Goal: Task Accomplishment & Management: Complete application form

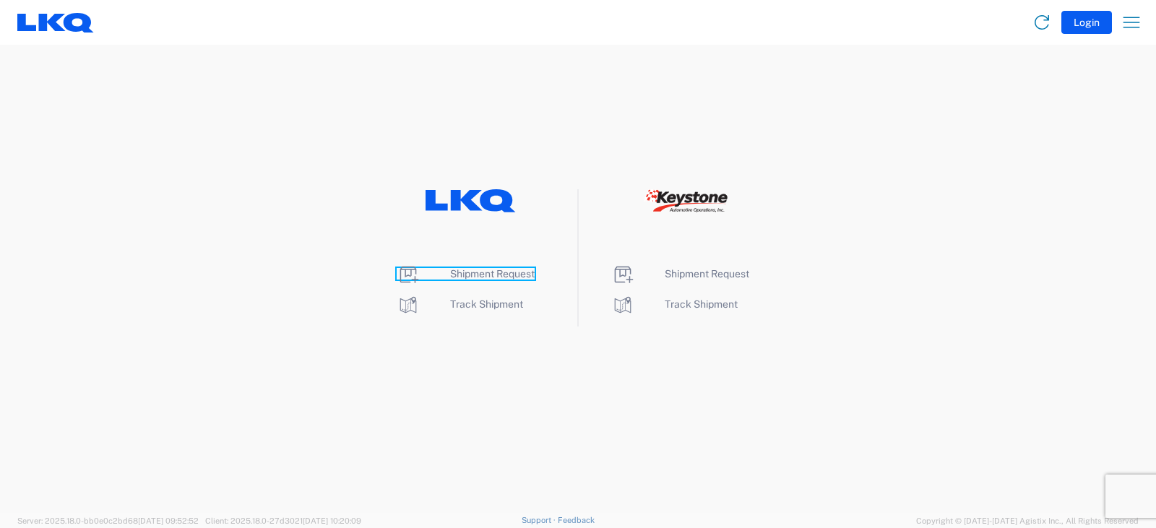
click at [484, 270] on span "Shipment Request" at bounding box center [492, 274] width 85 height 12
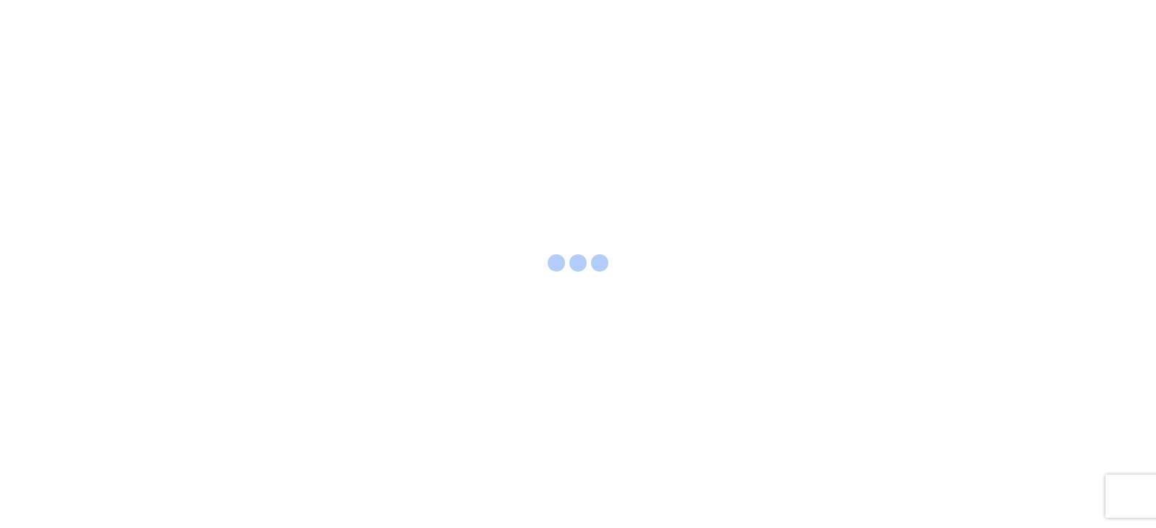
select select "FULL"
select select "LBS"
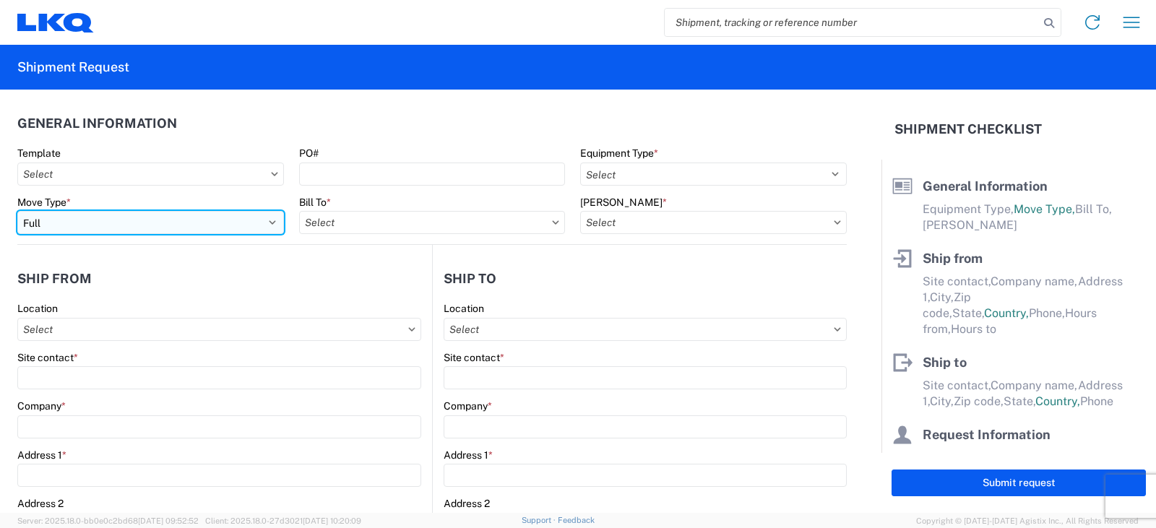
click at [78, 216] on select "Select Full Partial TL" at bounding box center [150, 222] width 267 height 23
select select "PARTIAL_TL"
click at [17, 211] on select "Select Full Partial TL" at bounding box center [150, 222] width 267 height 23
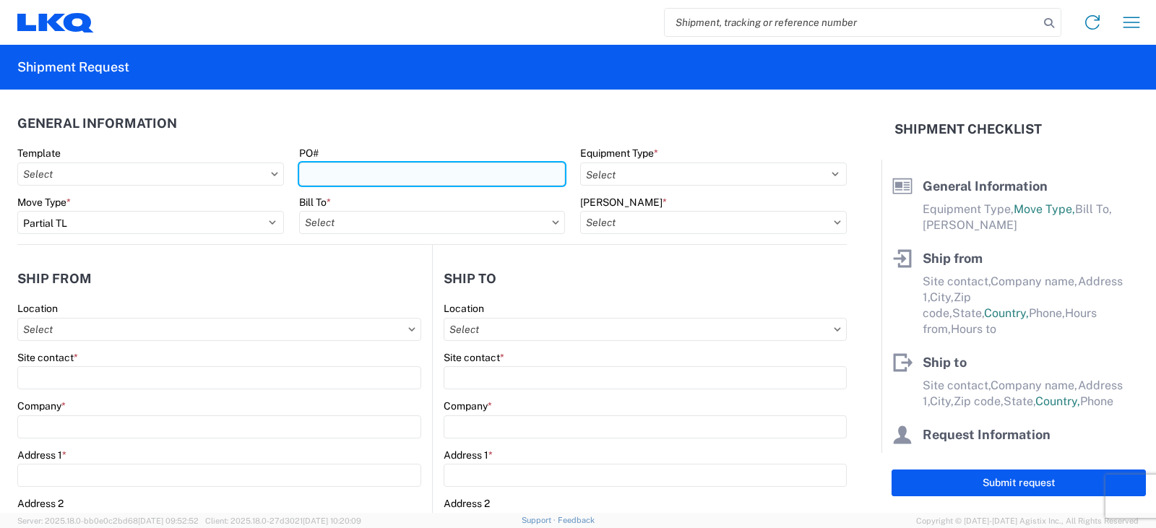
click at [306, 177] on input "PO#" at bounding box center [432, 174] width 267 height 23
type input "TRN# TH733977"
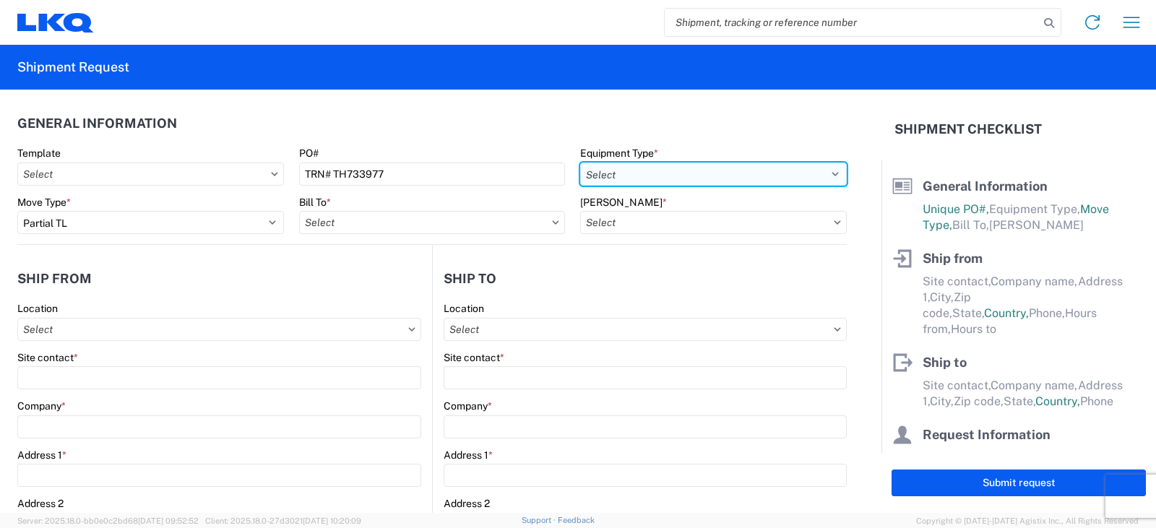
click at [669, 178] on select "Select 53’ Dry Van Flatbed Dropdeck (van) Lowboy (flatbed) Rail" at bounding box center [713, 174] width 267 height 23
select select "STDV"
click at [580, 163] on select "Select 53’ Dry Van Flatbed Dropdeck (van) Lowboy (flatbed) Rail" at bounding box center [713, 174] width 267 height 23
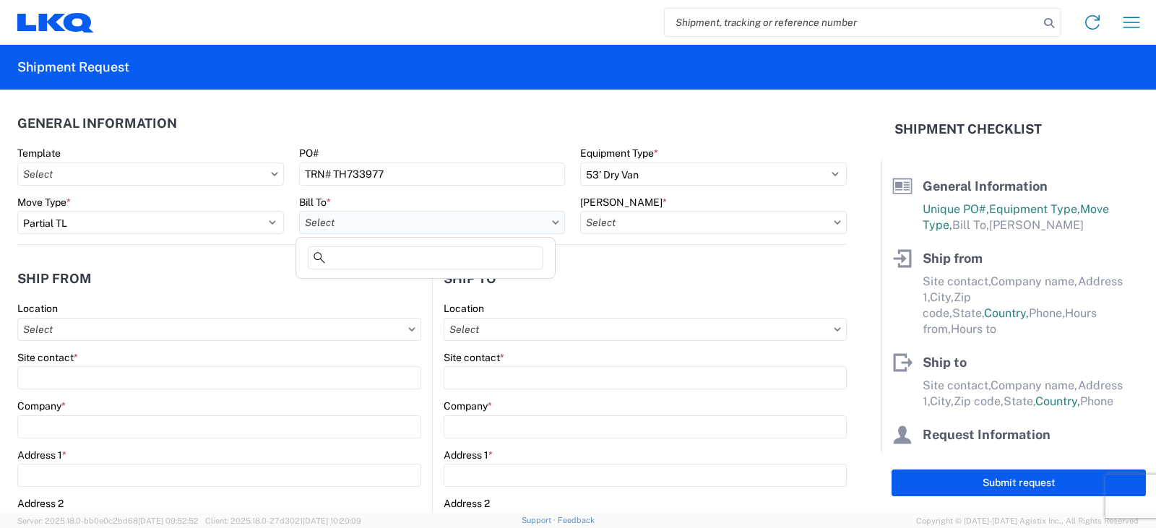
click at [375, 223] on input "Bill To *" at bounding box center [432, 222] width 267 height 23
type input "3021"
click at [396, 287] on div "3021 - [US_STATE][GEOGRAPHIC_DATA]" at bounding box center [425, 286] width 253 height 23
type input "3021 - [US_STATE][GEOGRAPHIC_DATA]"
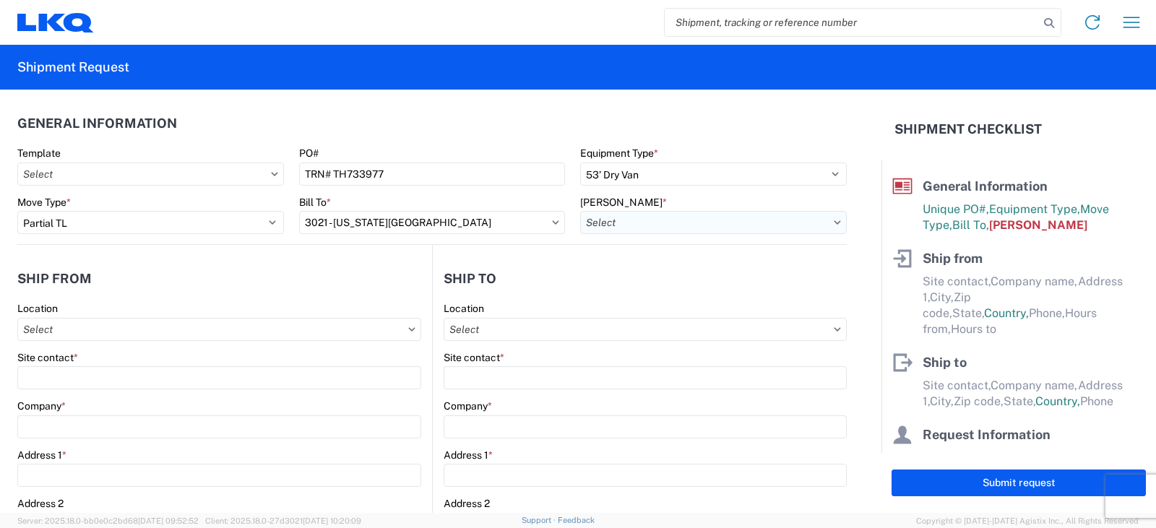
click at [615, 224] on input "[PERSON_NAME] *" at bounding box center [713, 222] width 267 height 23
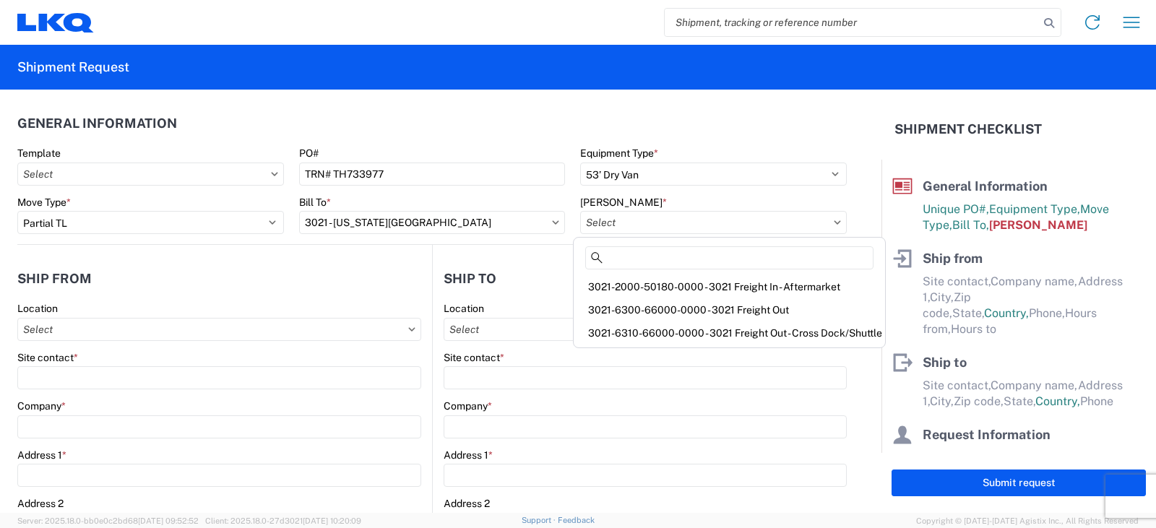
click at [627, 288] on div "3021-2000-50180-0000 - 3021 Freight In - Aftermarket" at bounding box center [730, 286] width 306 height 23
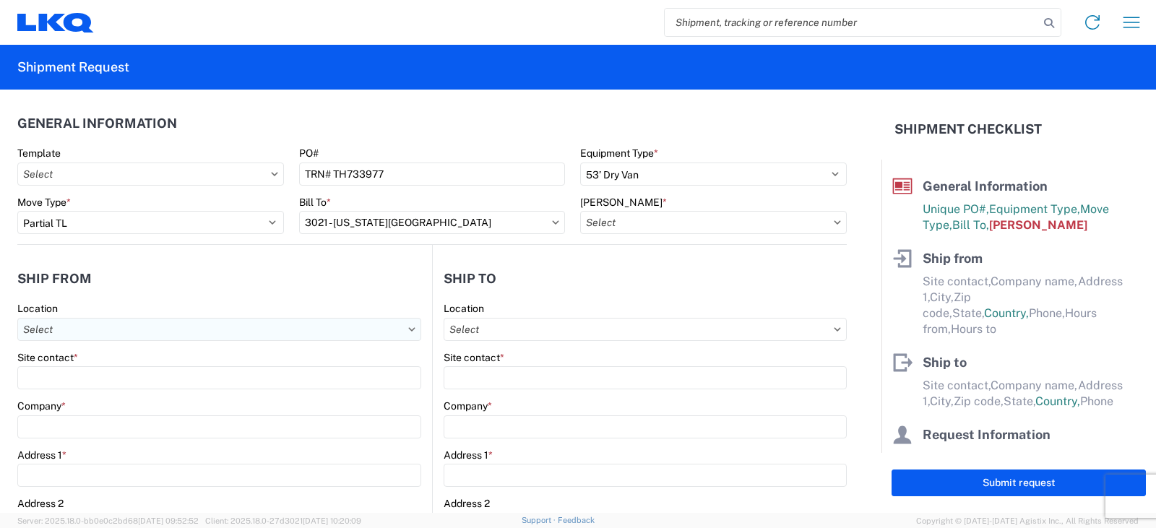
type input "3021-2000-50180-0000 - 3021 Freight In - Aftermarket"
click at [40, 329] on input "Location" at bounding box center [219, 329] width 404 height 23
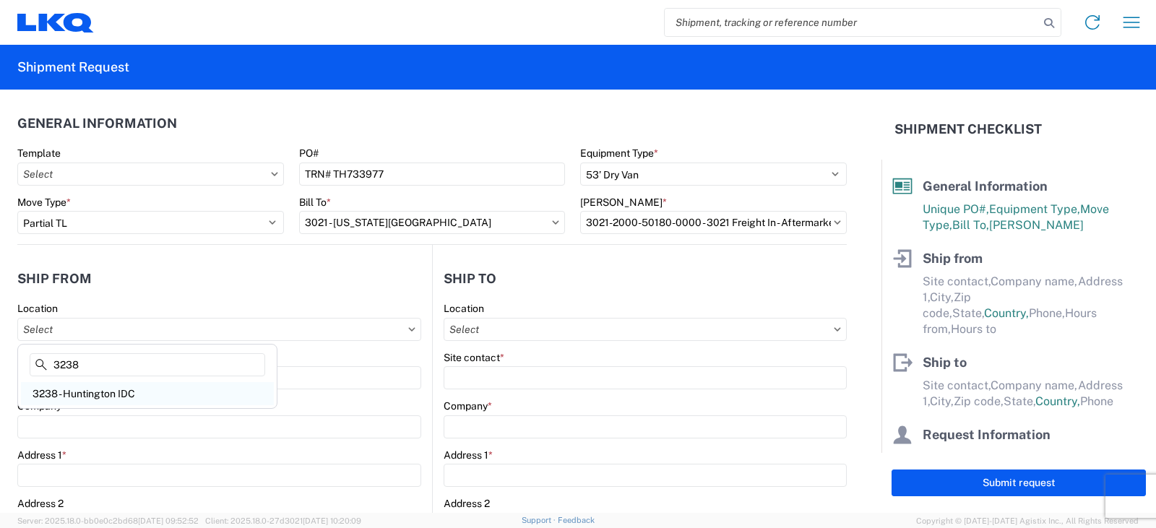
type input "3238"
click at [84, 392] on div "3238 - Huntington IDC" at bounding box center [147, 393] width 253 height 23
type input "3238 - Huntington IDC"
type input "LKQ Corporation"
type input "[STREET_ADDRESS]"
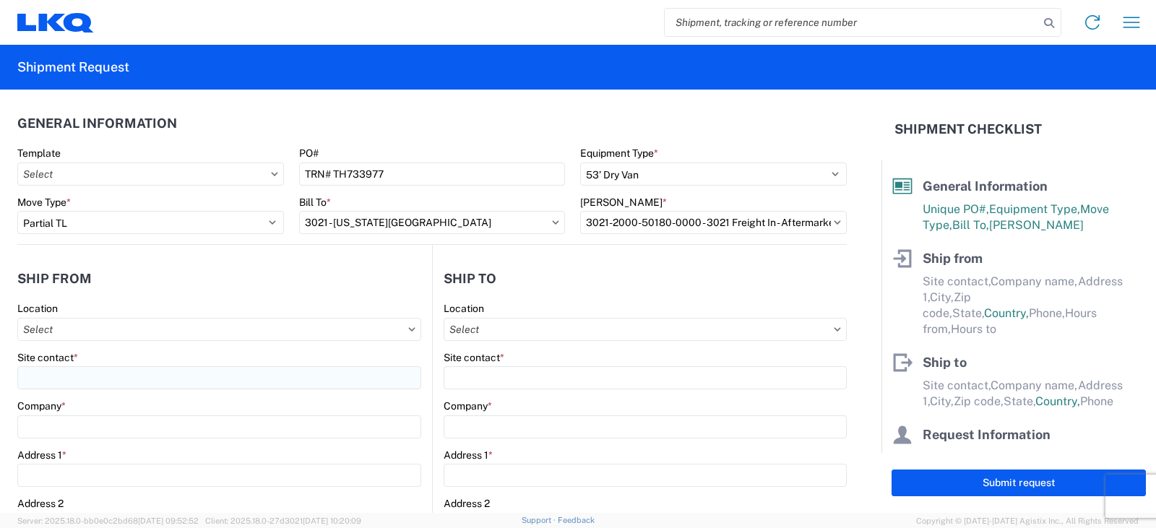
type input "Huntington"
type input "46750"
select select "IN"
select select "US"
type input "07:00"
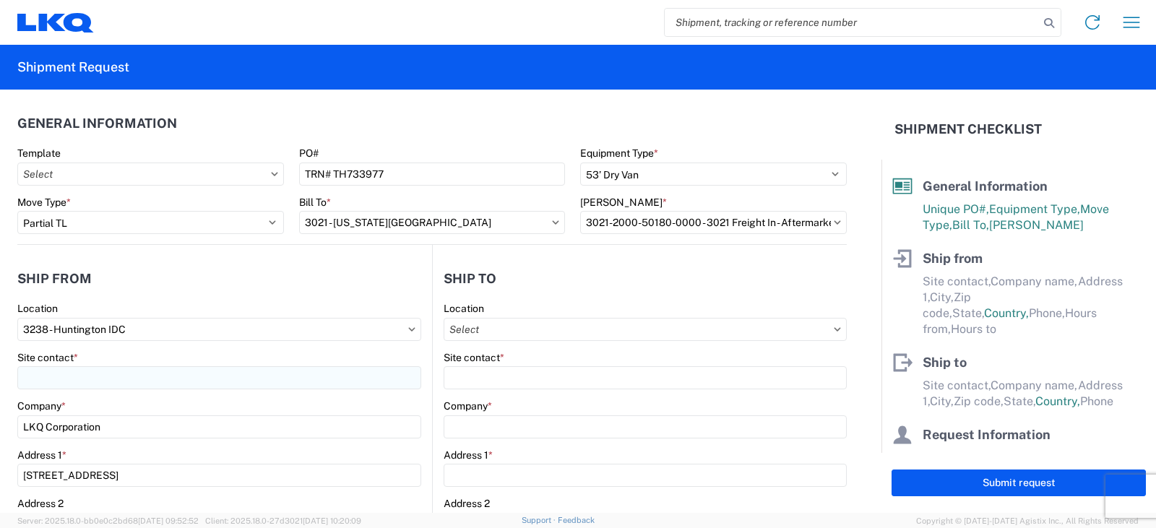
type input "17:00"
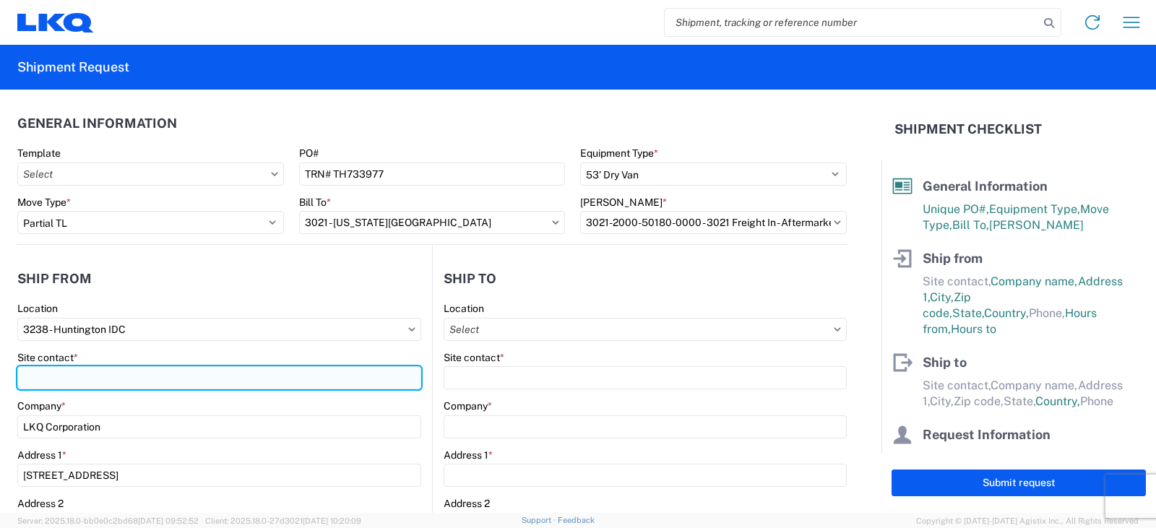
click at [51, 378] on input "Site contact *" at bounding box center [219, 377] width 404 height 23
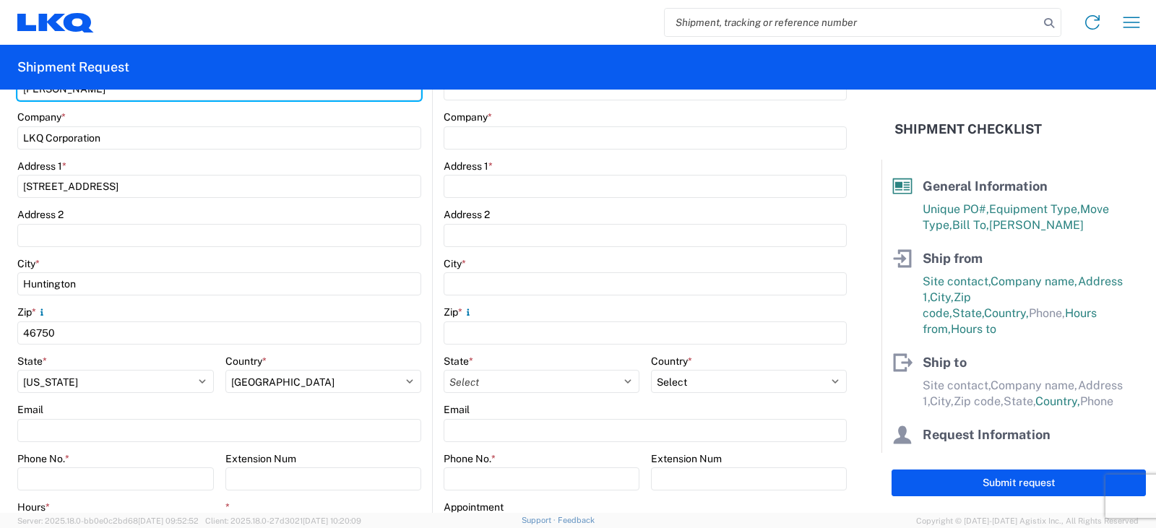
scroll to position [506, 0]
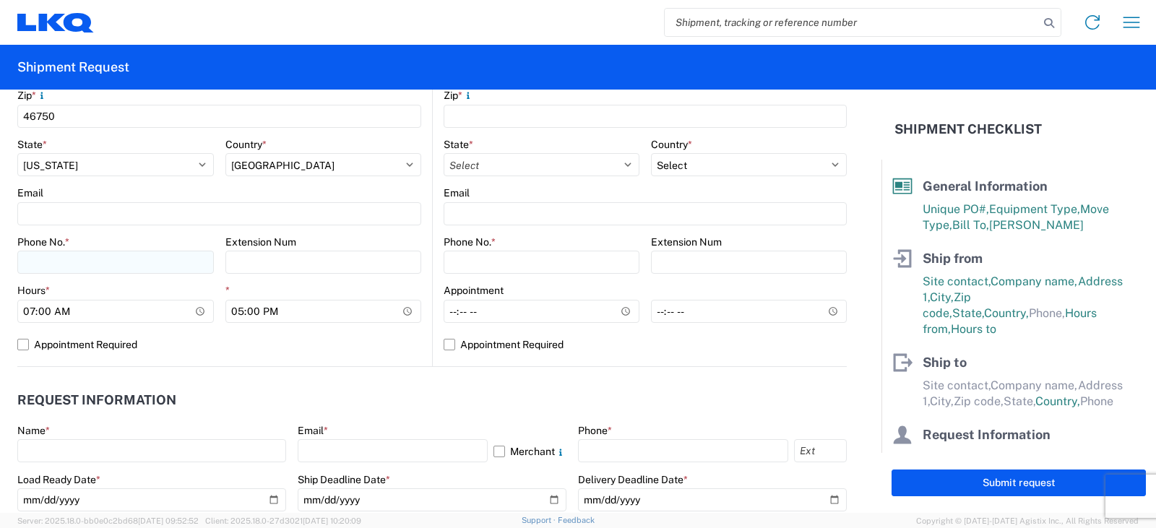
type input "[PERSON_NAME]"
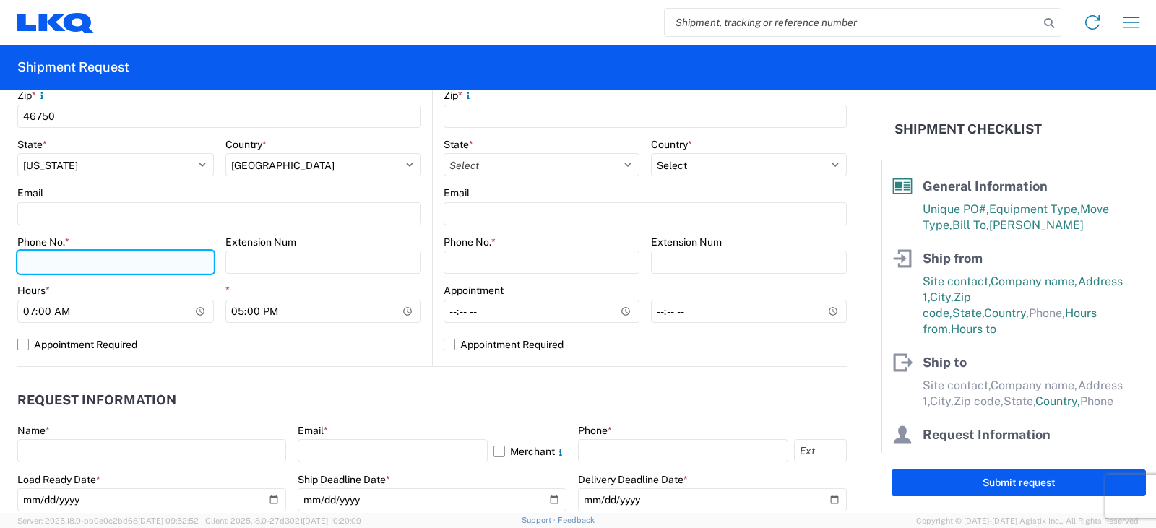
click at [40, 264] on input "Phone No. *" at bounding box center [115, 262] width 197 height 23
type input "[PHONE_NUMBER]"
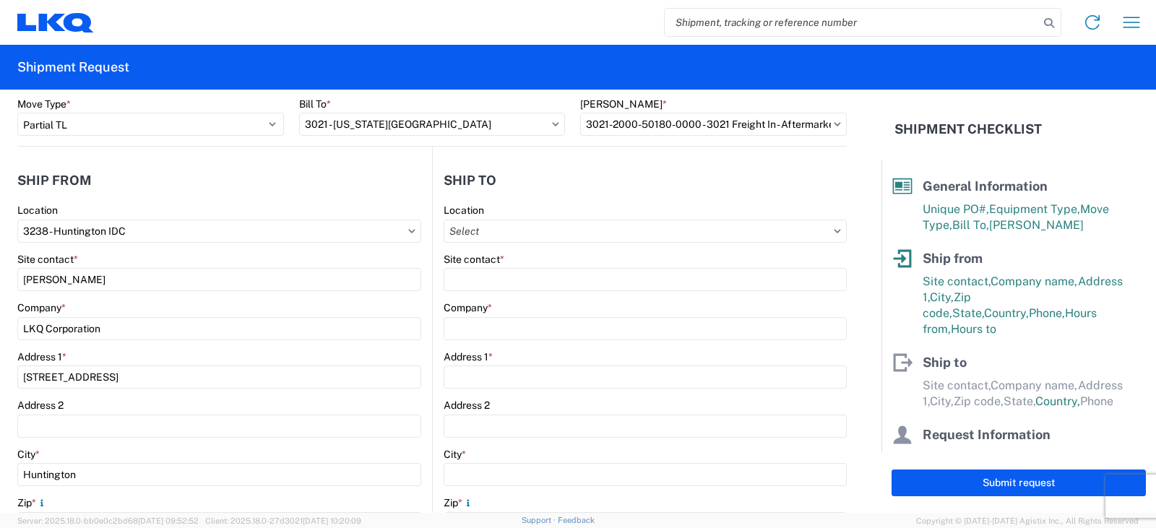
scroll to position [72, 0]
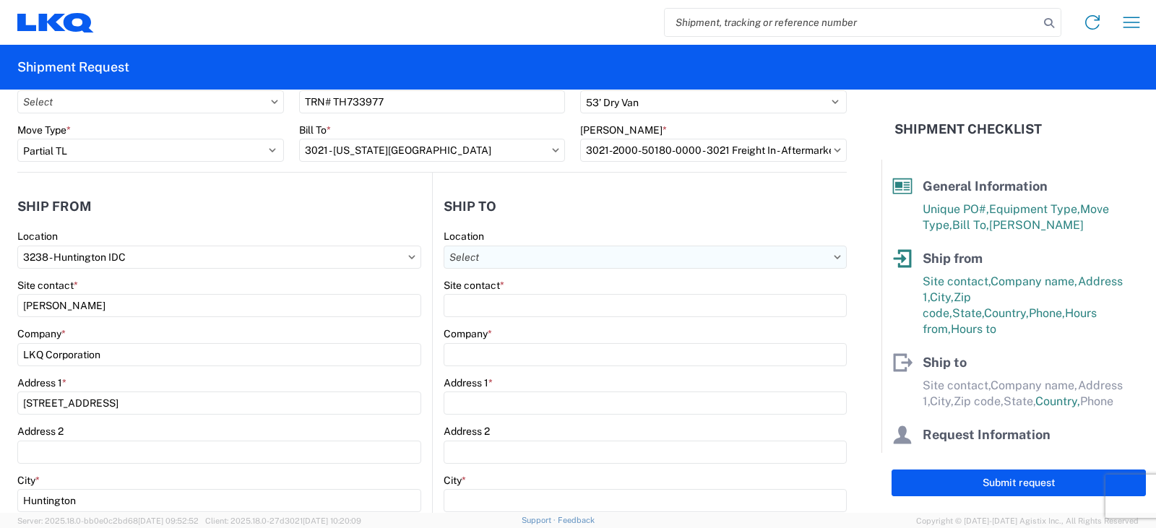
click at [467, 256] on input "Location" at bounding box center [645, 257] width 403 height 23
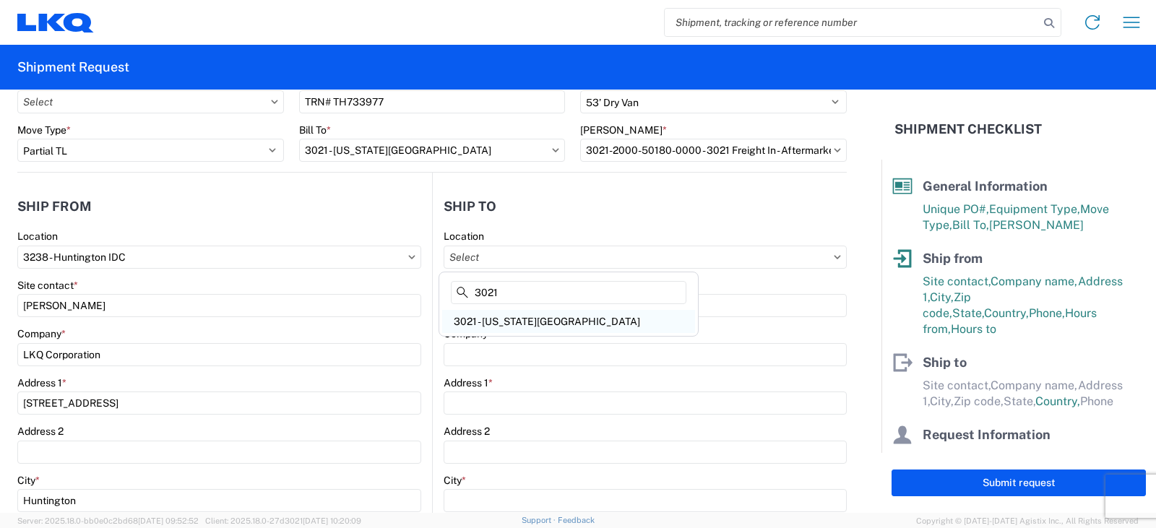
type input "3021"
click at [502, 315] on div "3021 - [US_STATE][GEOGRAPHIC_DATA]" at bounding box center [568, 321] width 253 height 23
type input "3021 - [US_STATE][GEOGRAPHIC_DATA]"
type input "LKQ Corporation"
type input "[STREET_ADDRESS]"
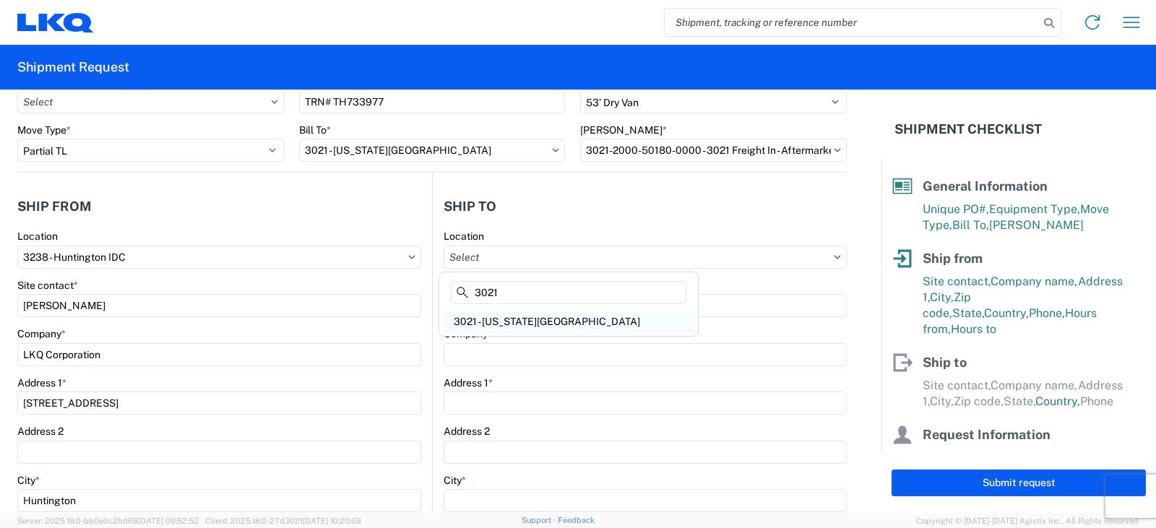
type input "Suite 100"
type input "Shawnee"
type input "66226"
select select "US"
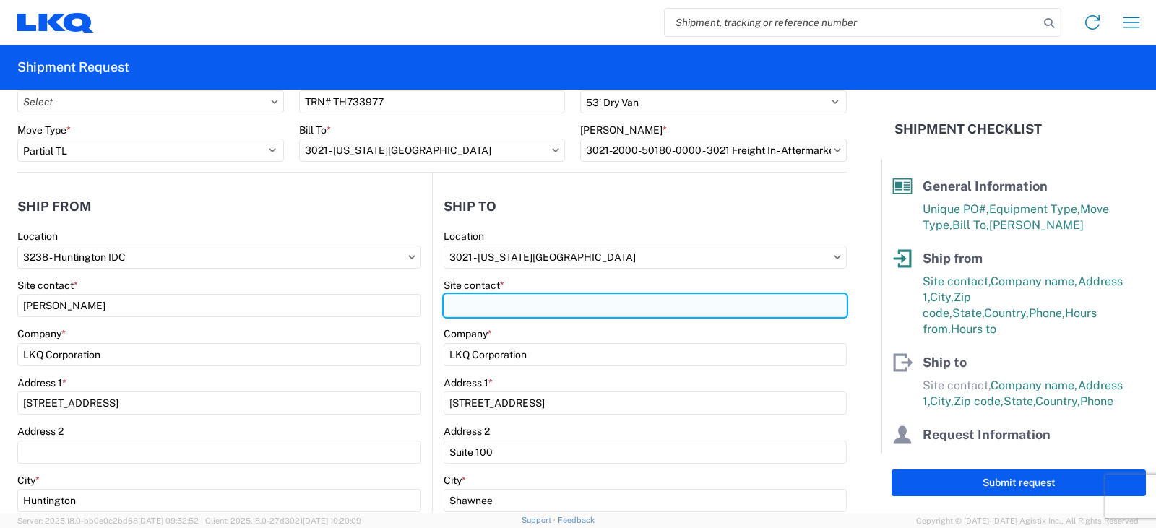
click at [490, 305] on input "Site contact *" at bounding box center [645, 305] width 403 height 23
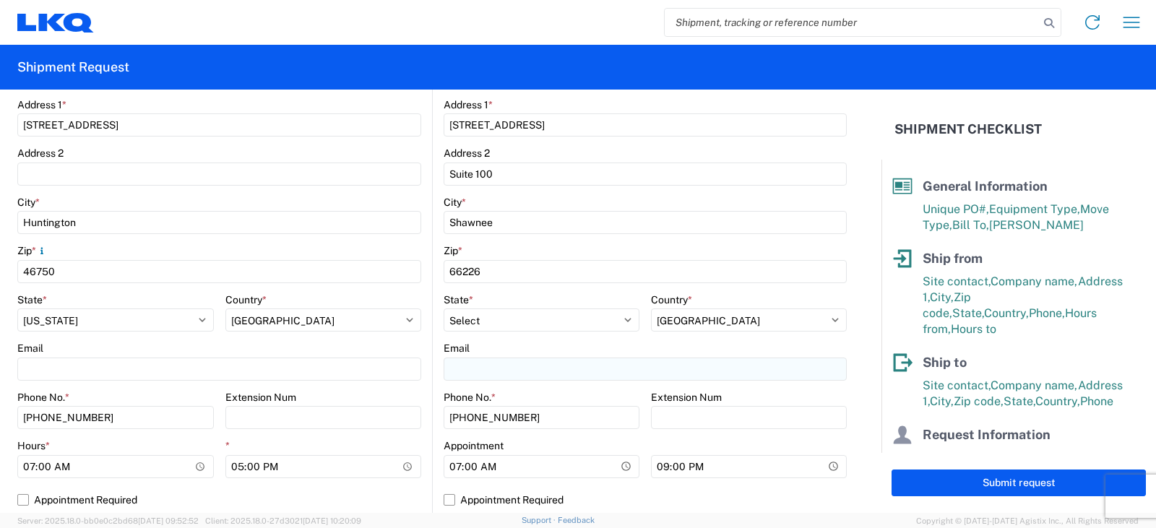
scroll to position [433, 0]
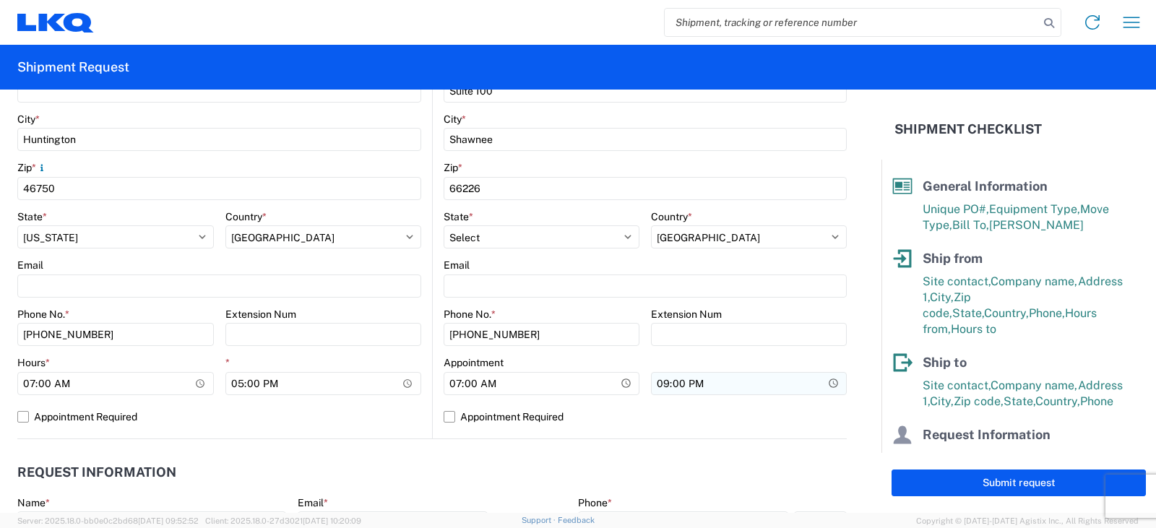
type input "SHIPPING/RECEIVING"
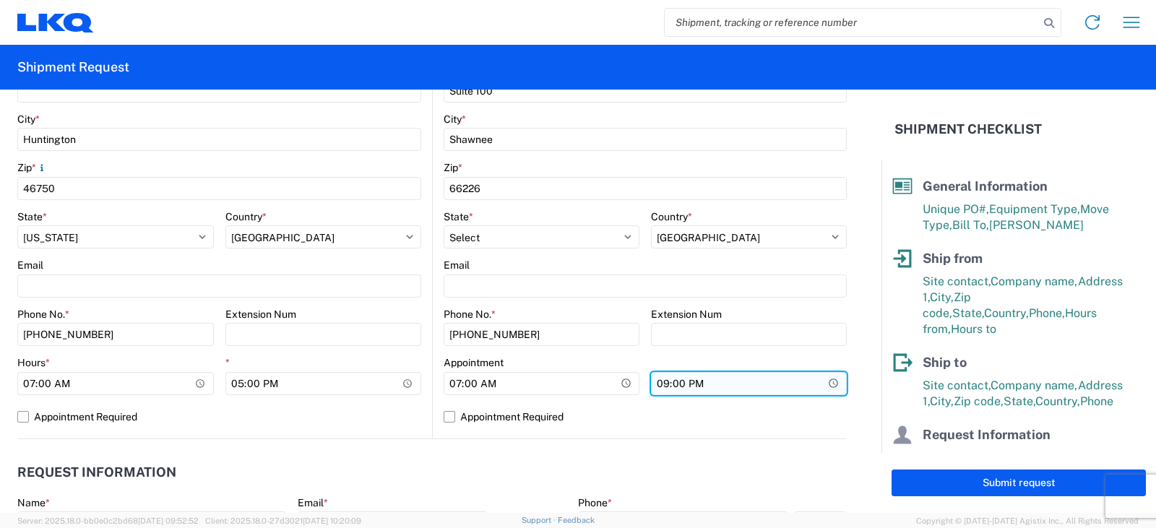
click at [660, 384] on input "21:00" at bounding box center [749, 383] width 196 height 23
type input "17:00"
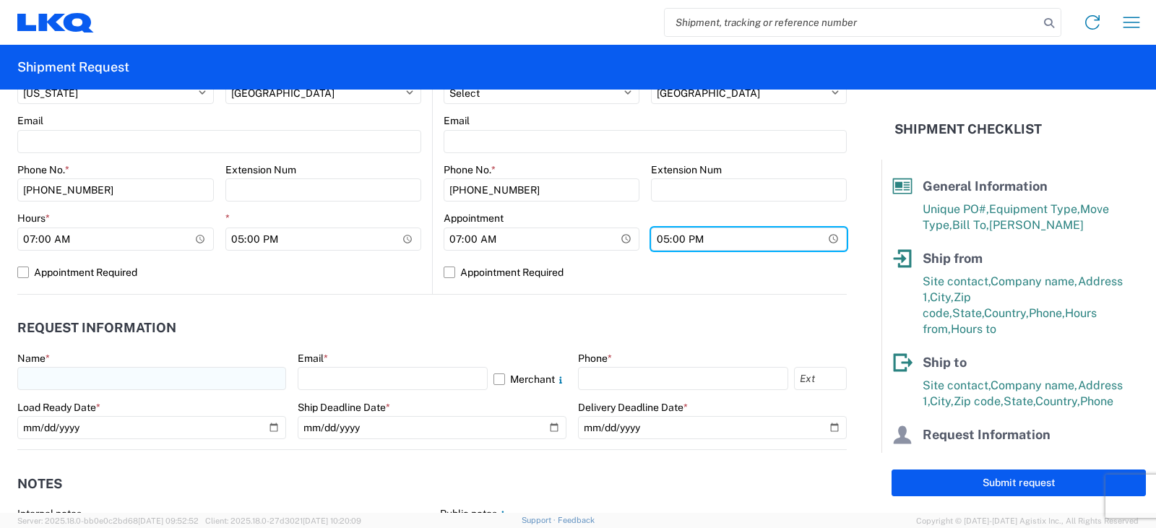
scroll to position [650, 0]
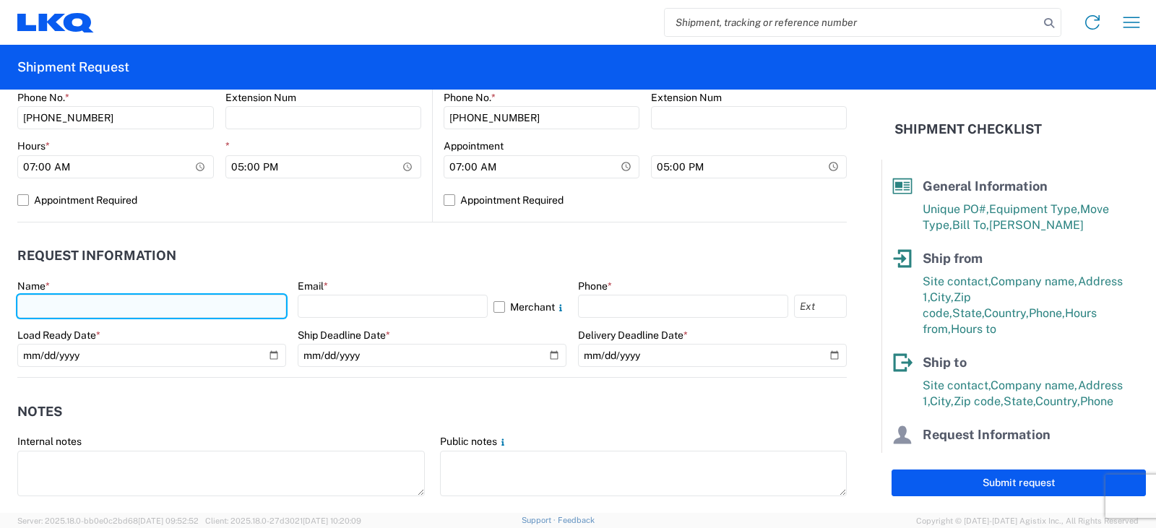
click at [31, 301] on input "text" at bounding box center [151, 306] width 269 height 23
type input "[PERSON_NAME]"
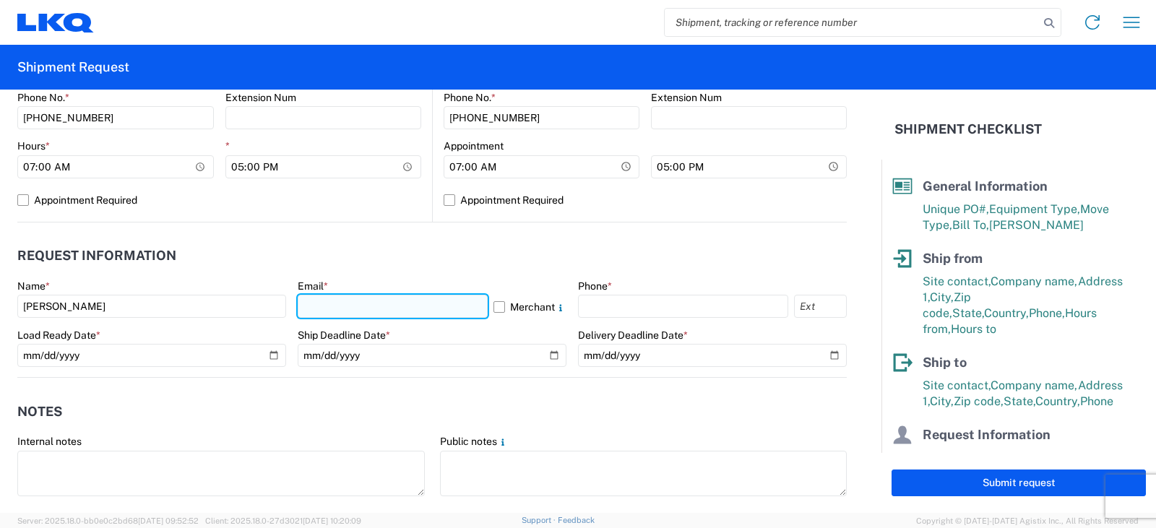
click at [311, 304] on input "text" at bounding box center [393, 306] width 190 height 23
type input "[EMAIL_ADDRESS][DOMAIN_NAME]"
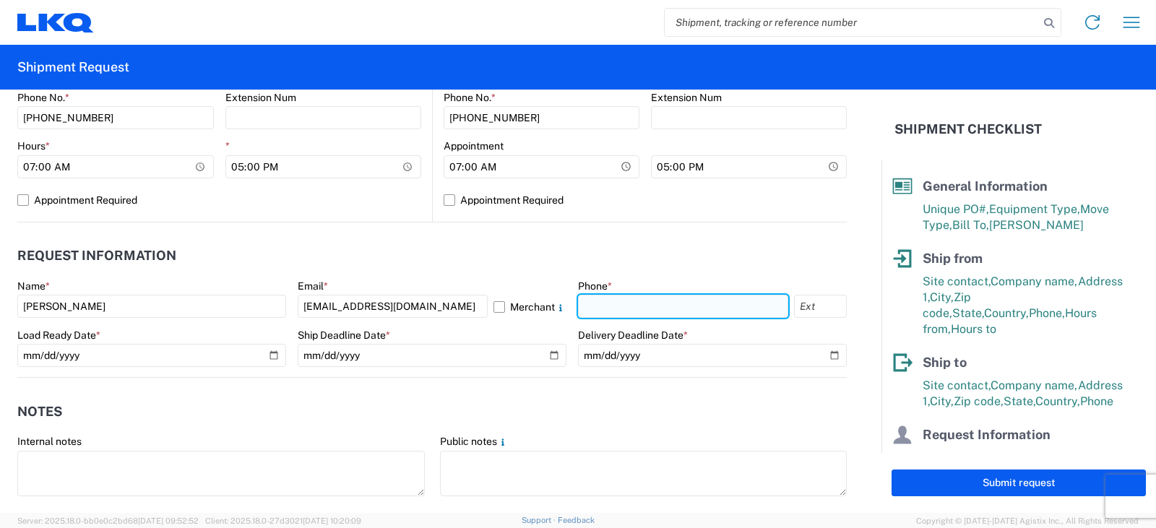
click at [613, 306] on input "text" at bounding box center [683, 306] width 210 height 23
type input "[PHONE_NUMBER]"
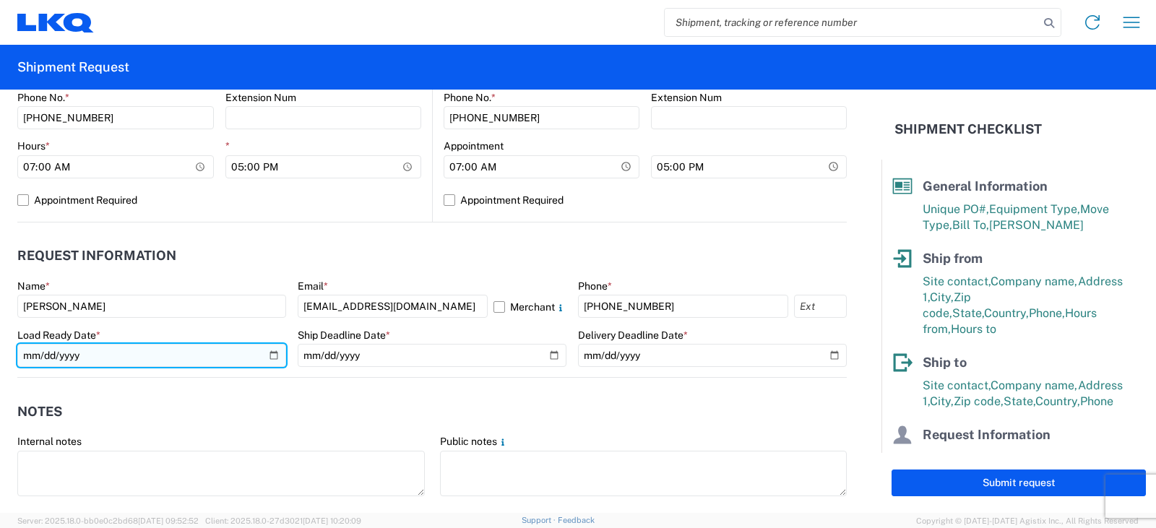
click at [269, 354] on input "date" at bounding box center [151, 355] width 269 height 23
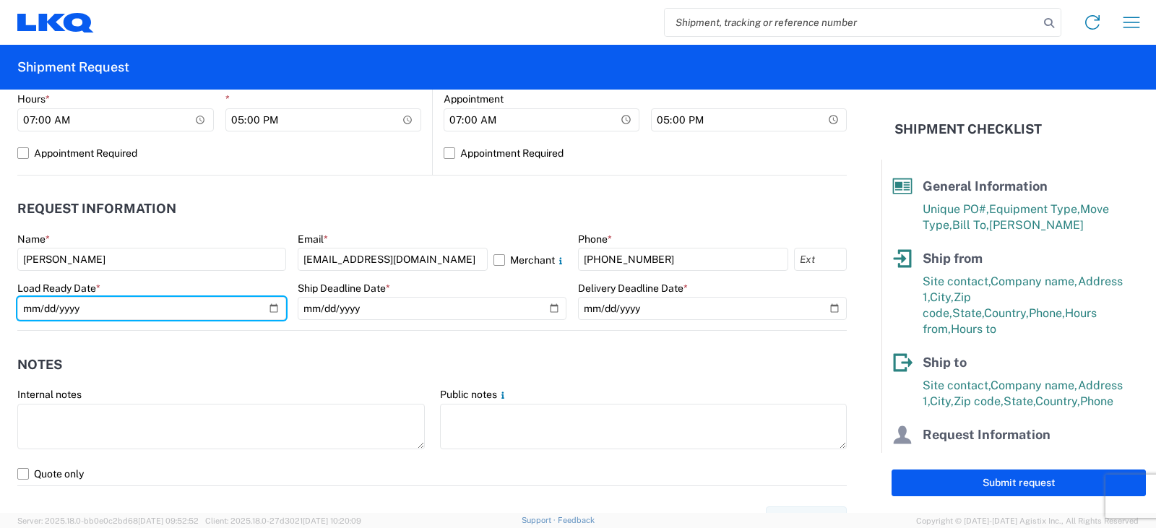
scroll to position [722, 0]
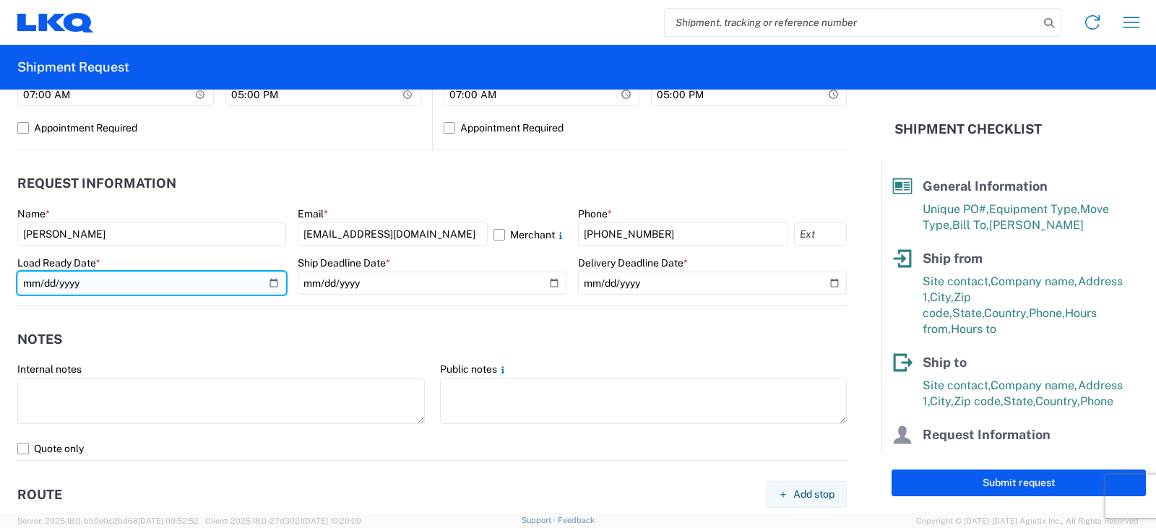
click at [274, 279] on input "date" at bounding box center [151, 283] width 269 height 23
type input "[DATE]"
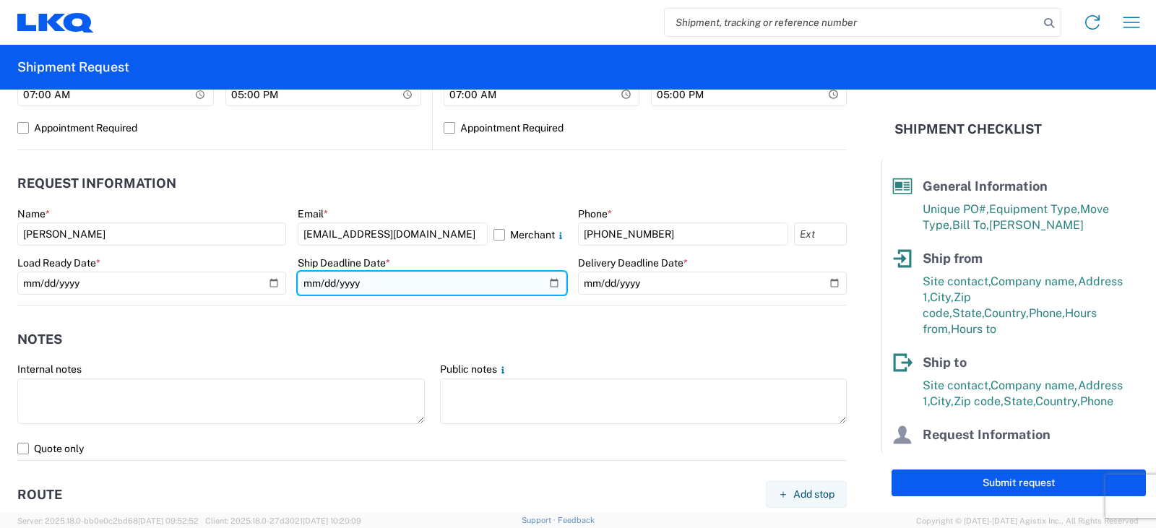
click at [542, 280] on input "date" at bounding box center [432, 283] width 269 height 23
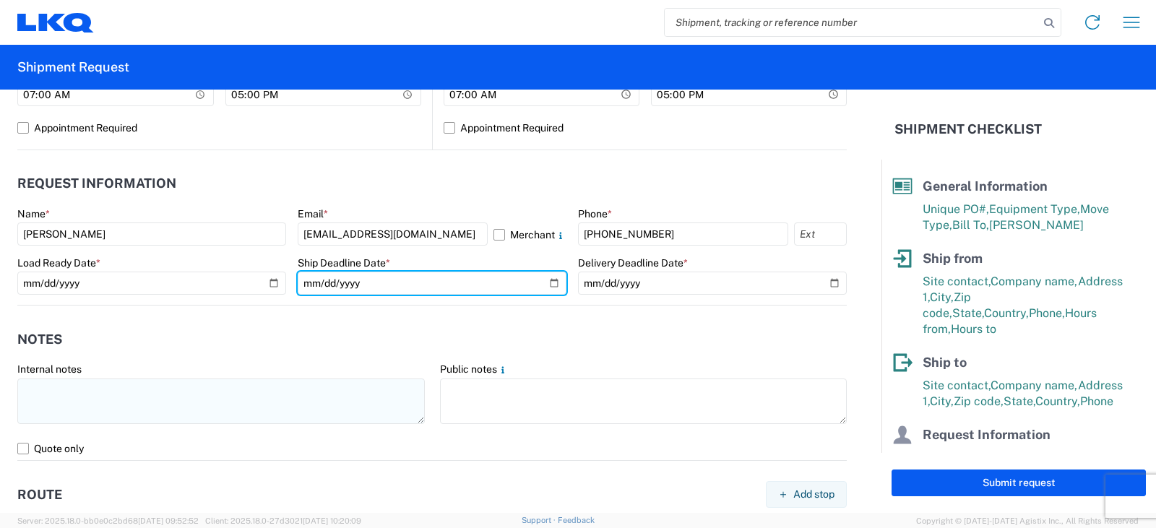
type input "[DATE]"
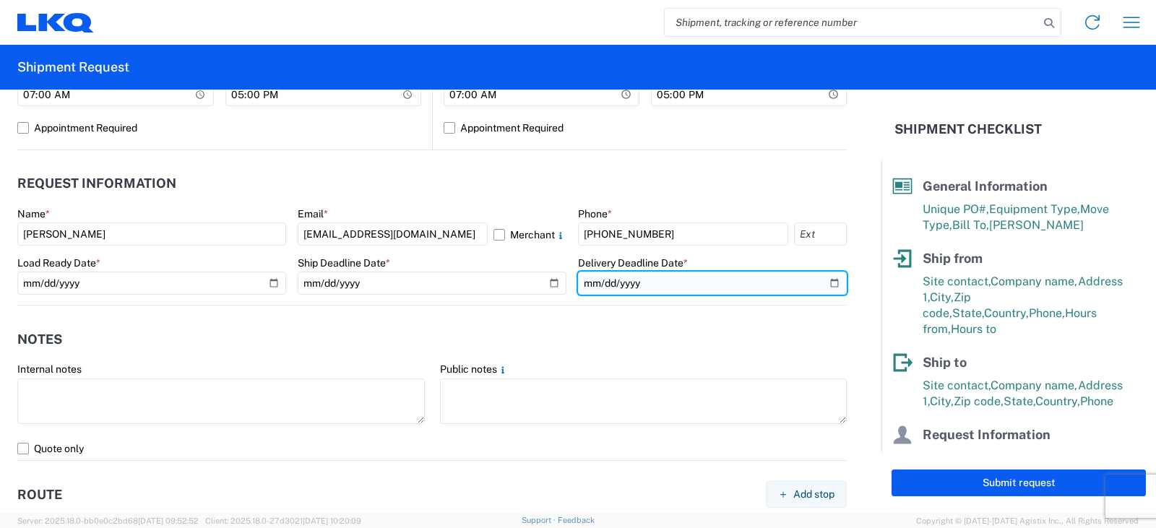
click at [821, 285] on input "date" at bounding box center [712, 283] width 269 height 23
click at [824, 282] on input "[DATE]" at bounding box center [712, 283] width 269 height 23
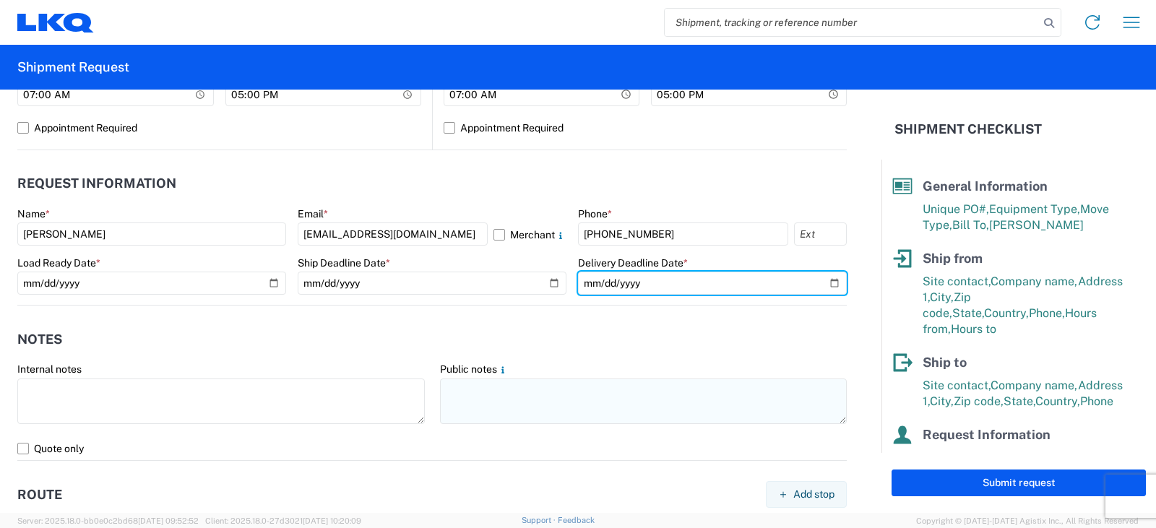
type input "[DATE]"
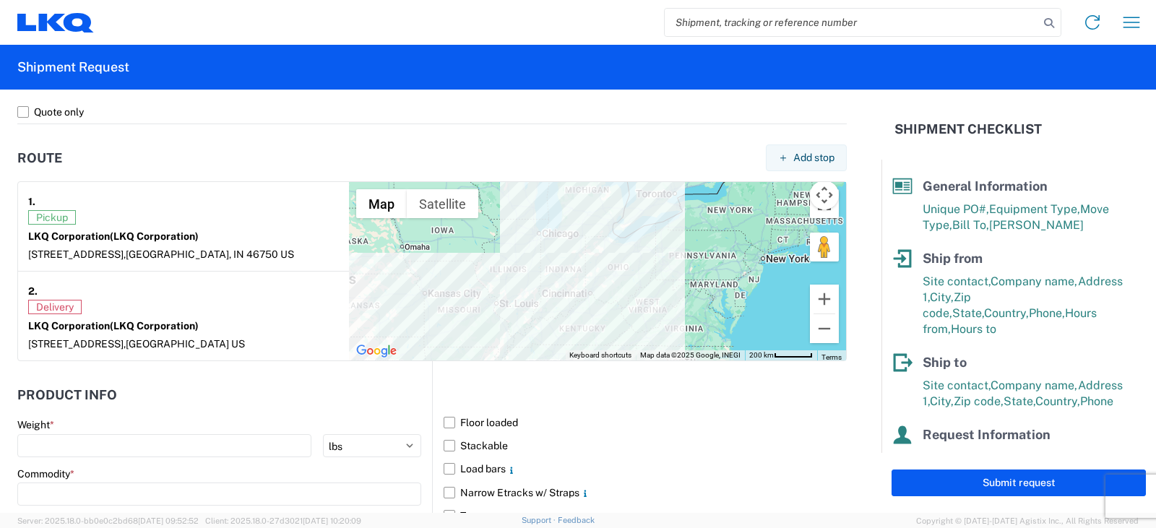
scroll to position [1156, 0]
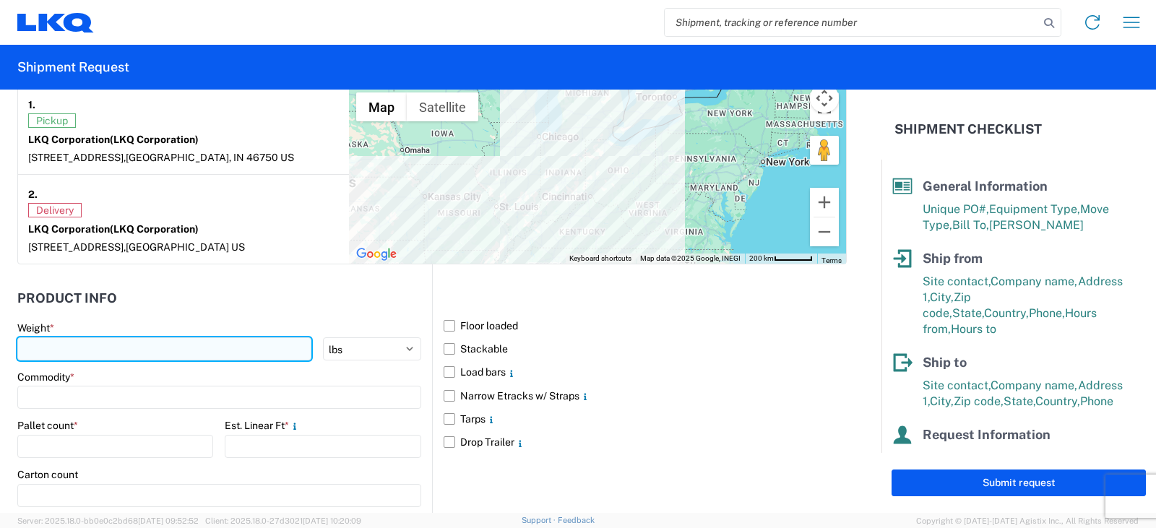
click at [63, 348] on input "number" at bounding box center [164, 348] width 294 height 23
type input "6810"
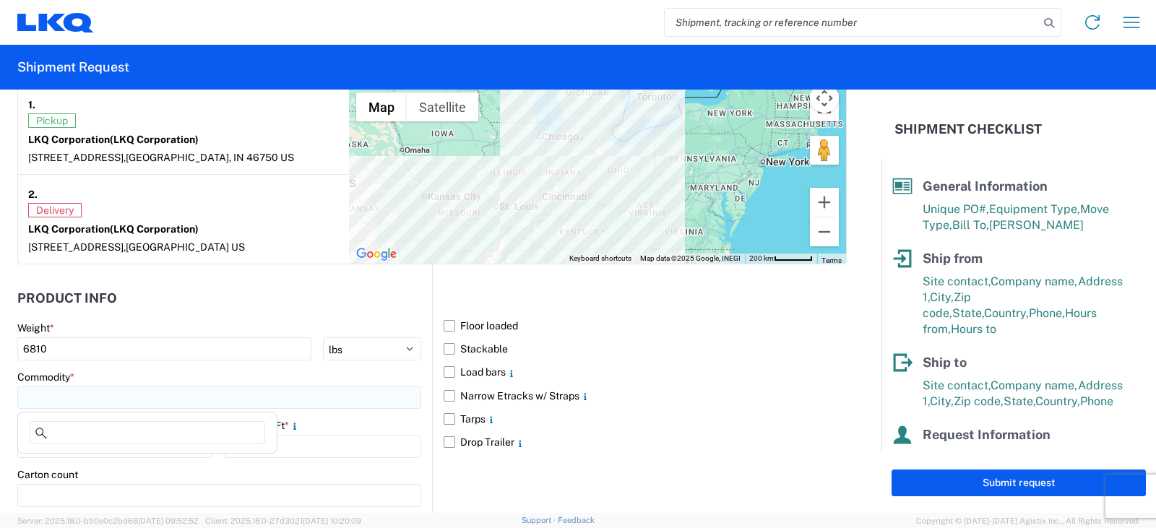
click at [64, 395] on input at bounding box center [219, 397] width 404 height 23
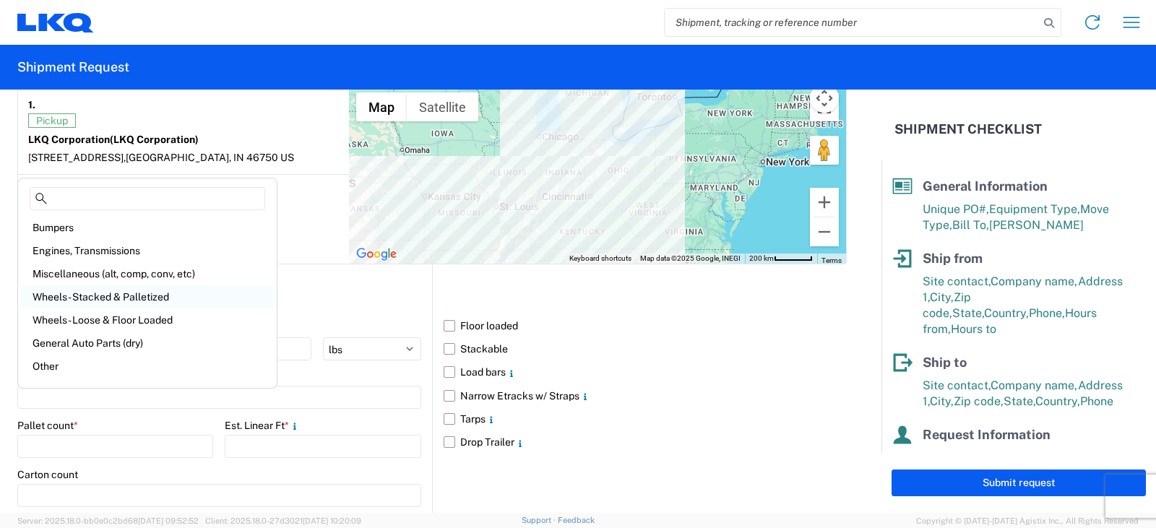
click at [81, 297] on div "Wheels - Stacked & Palletized" at bounding box center [147, 296] width 253 height 23
type input "Wheels - Stacked & Palletized"
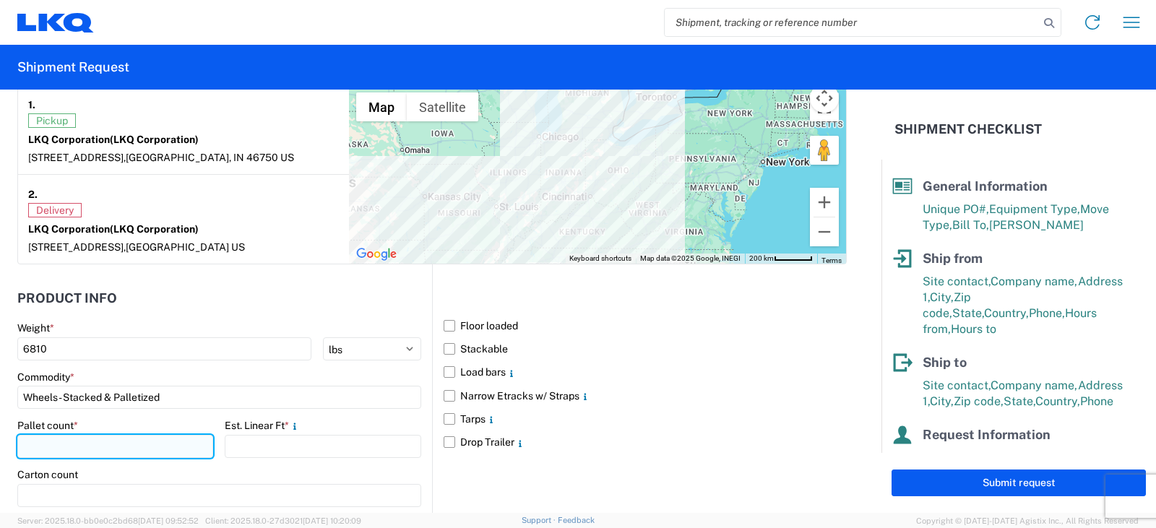
click at [39, 444] on input "number" at bounding box center [115, 446] width 196 height 23
type input "7"
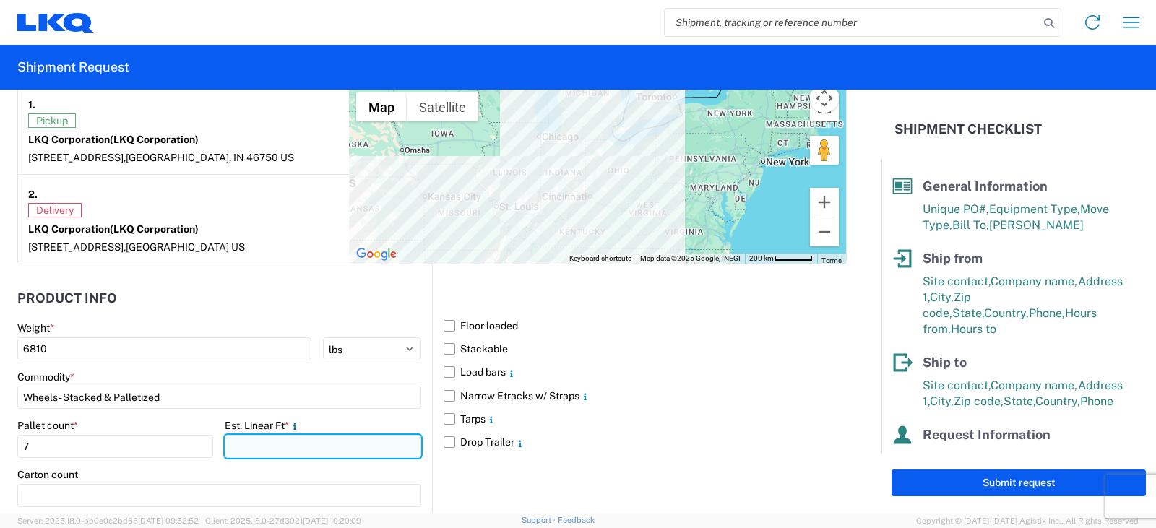
click at [270, 448] on input "number" at bounding box center [323, 446] width 196 height 23
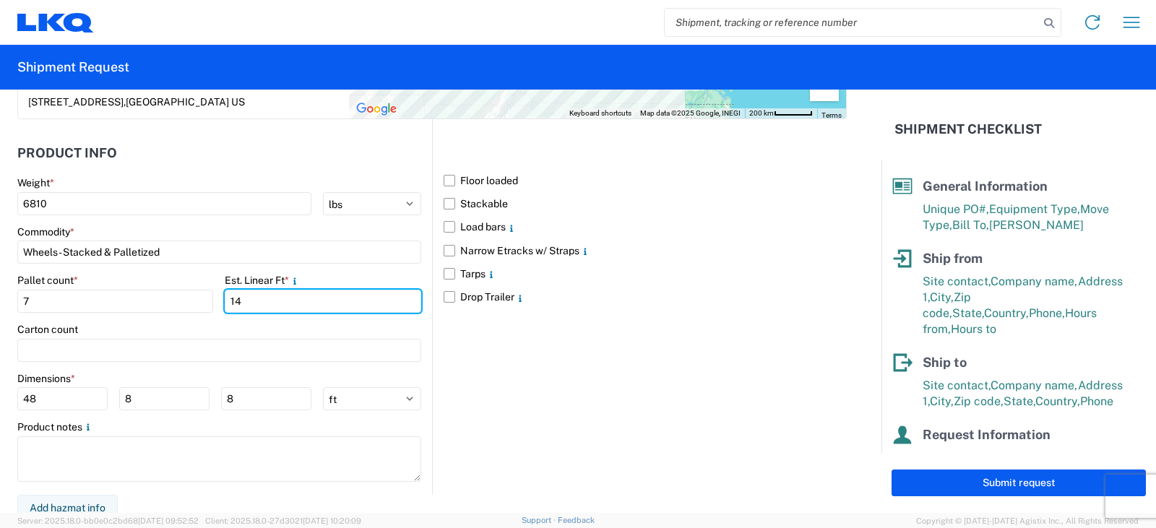
scroll to position [1310, 0]
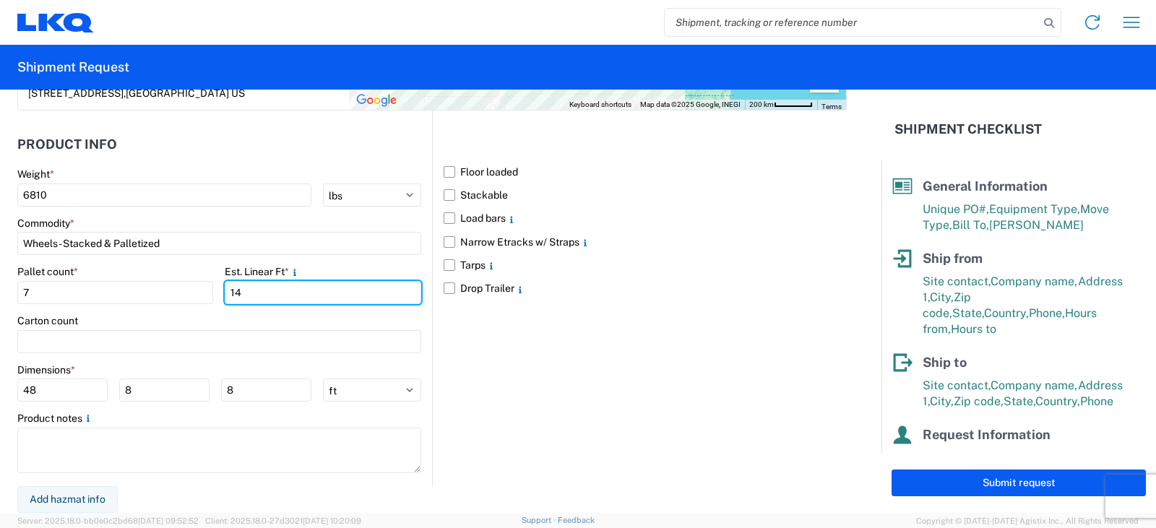
type input "14"
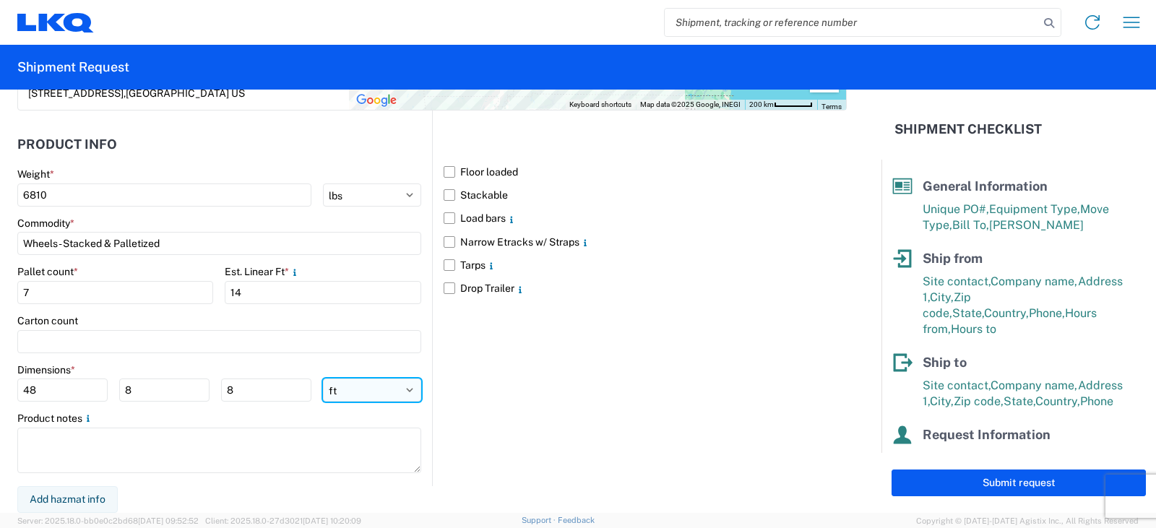
click at [405, 388] on select "ft in cm" at bounding box center [372, 390] width 98 height 23
select select "IN"
click at [323, 379] on select "ft in cm" at bounding box center [372, 390] width 98 height 23
type input "576"
type input "96"
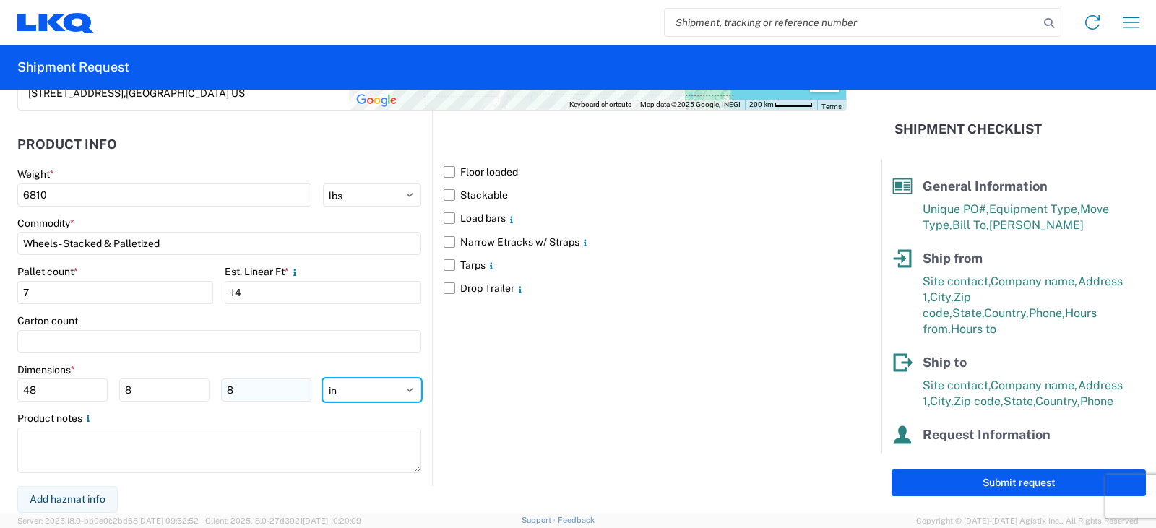
type input "96"
drag, startPoint x: 51, startPoint y: 385, endPoint x: 17, endPoint y: 387, distance: 34.7
click at [17, 387] on form "General Information Template PO# TRN# TH733977 Equipment Type * Select 53’ Dry …" at bounding box center [440, 301] width 881 height 423
type input "48"
type input "42"
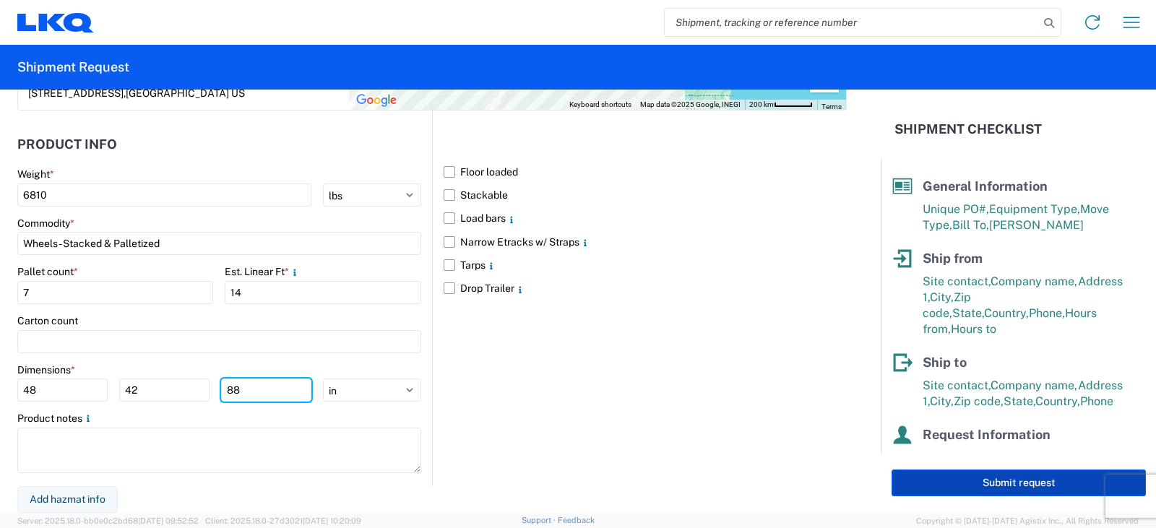
type input "88"
click at [982, 482] on button "Submit request" at bounding box center [1019, 483] width 254 height 27
select select "US"
